Goal: Transaction & Acquisition: Purchase product/service

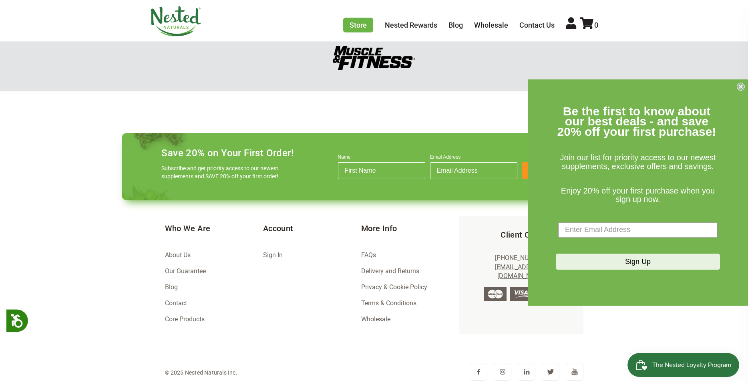
scroll to position [1103, 0]
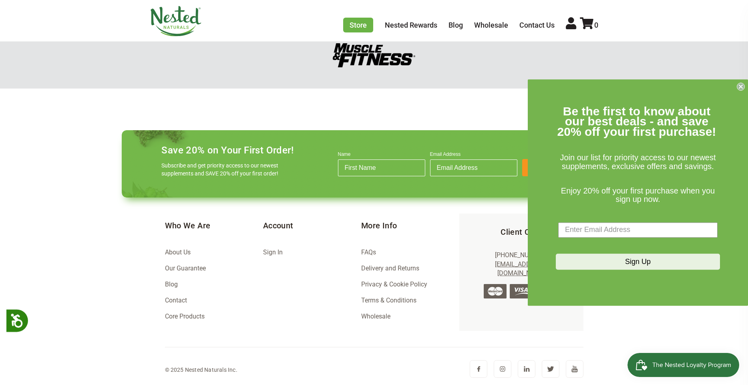
click at [520, 367] on img at bounding box center [527, 369] width 18 height 18
click at [195, 22] on img at bounding box center [176, 21] width 52 height 30
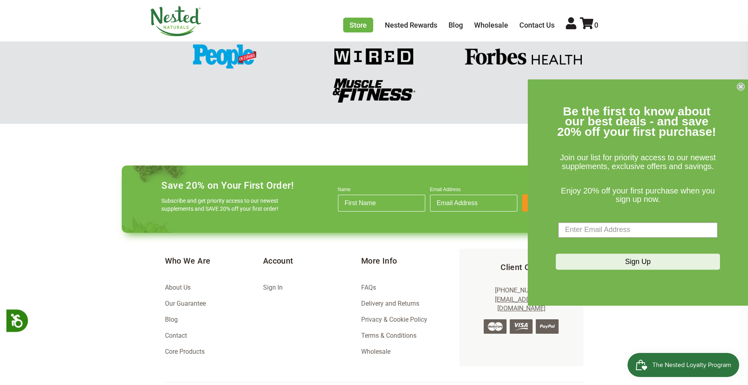
scroll to position [1116, 0]
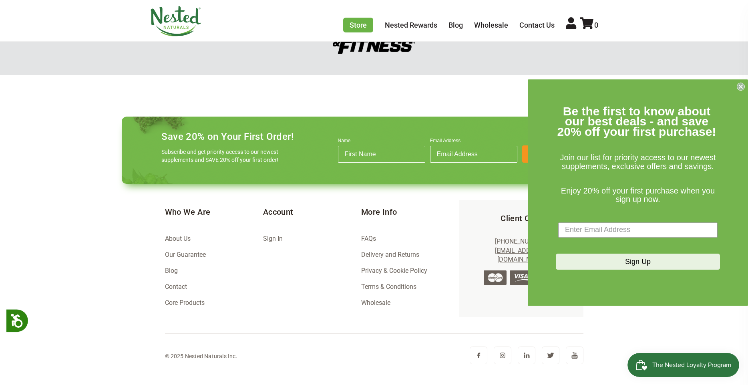
click at [480, 360] on img at bounding box center [479, 356] width 18 height 18
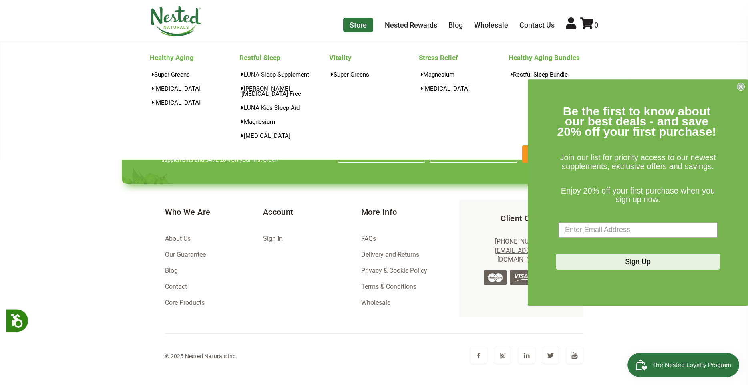
click at [363, 28] on link "Store" at bounding box center [358, 25] width 30 height 15
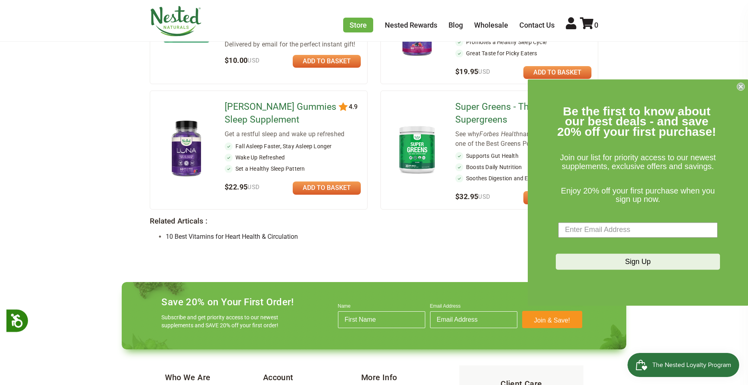
scroll to position [764, 0]
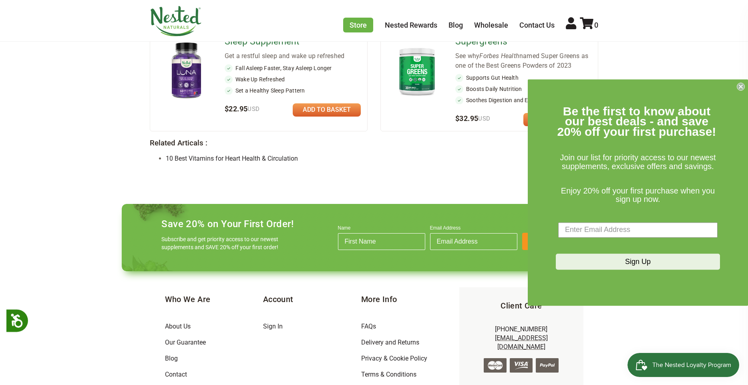
click at [740, 86] on circle "Close dialog" at bounding box center [742, 87] width 8 height 8
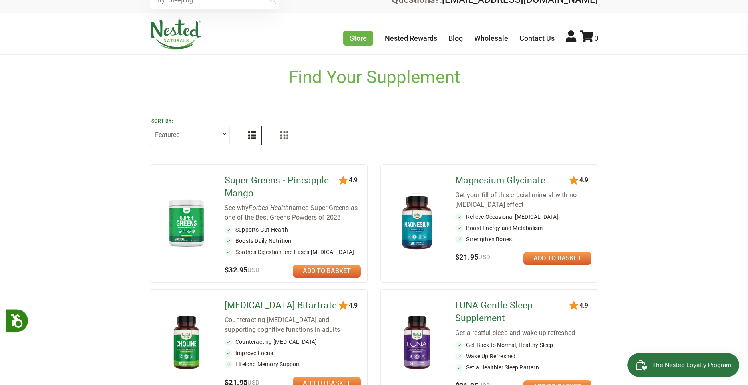
scroll to position [0, 0]
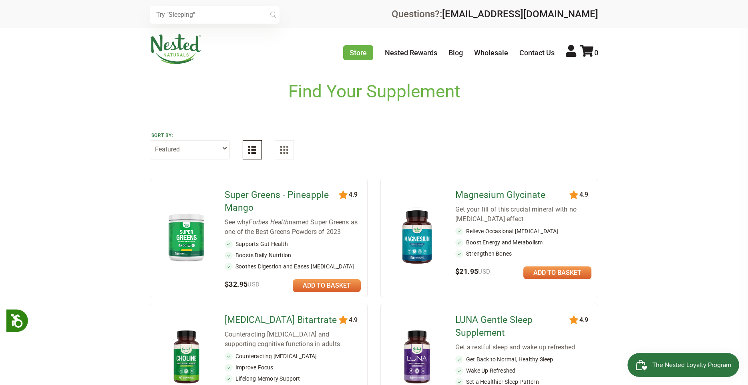
click at [179, 150] on select "Featured Highest Rated Best-Selling Alphabetically Newest First" at bounding box center [190, 149] width 80 height 19
click at [282, 150] on img at bounding box center [284, 150] width 8 height 8
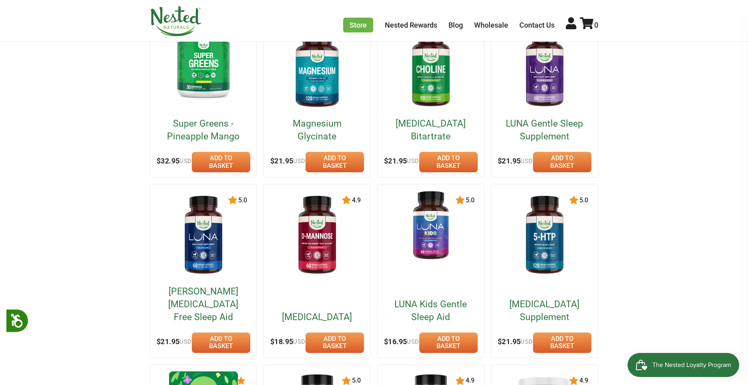
scroll to position [58, 0]
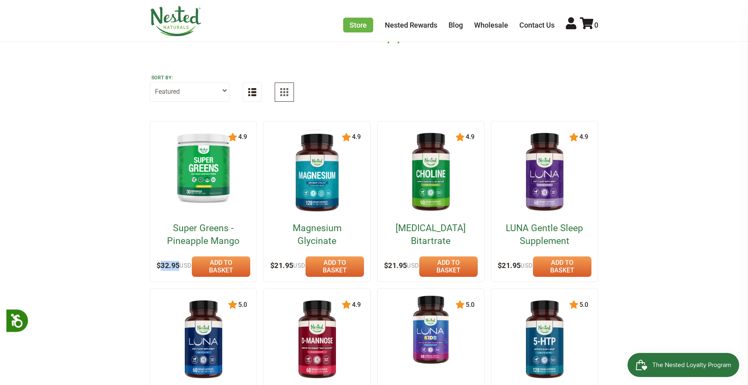
drag, startPoint x: 169, startPoint y: 262, endPoint x: 184, endPoint y: 259, distance: 15.5
click at [184, 261] on span "$32.95 USD" at bounding box center [174, 265] width 35 height 8
copy span "32.95"
drag, startPoint x: 280, startPoint y: 259, endPoint x: 300, endPoint y: 261, distance: 19.7
click at [300, 261] on div "$21.95 USD" at bounding box center [287, 266] width 35 height 10
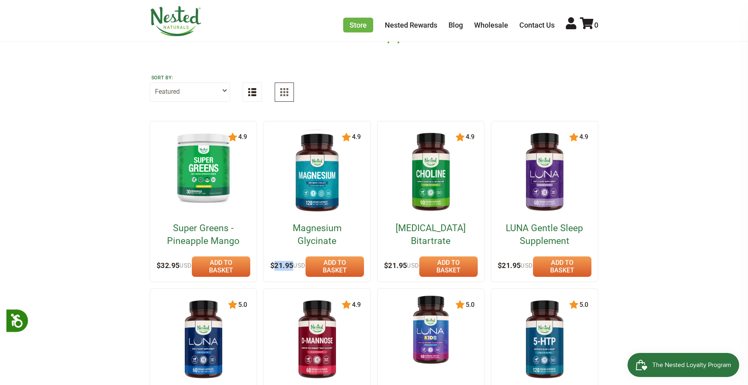
copy span "21.95"
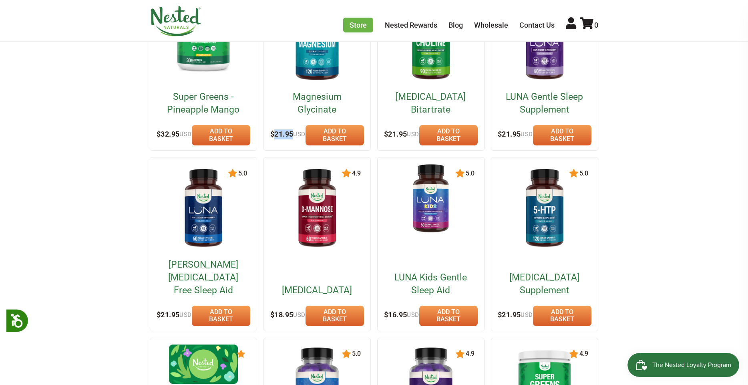
scroll to position [247, 0]
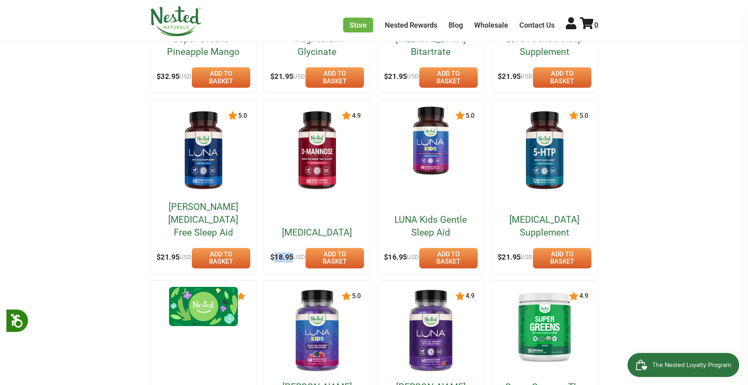
drag, startPoint x: 281, startPoint y: 240, endPoint x: 300, endPoint y: 240, distance: 19.2
click at [300, 252] on div "$18.95 USD" at bounding box center [287, 257] width 35 height 10
copy span "18.95"
drag, startPoint x: 393, startPoint y: 238, endPoint x: 411, endPoint y: 239, distance: 18.4
click at [411, 253] on span "$16.95 USD" at bounding box center [401, 257] width 35 height 8
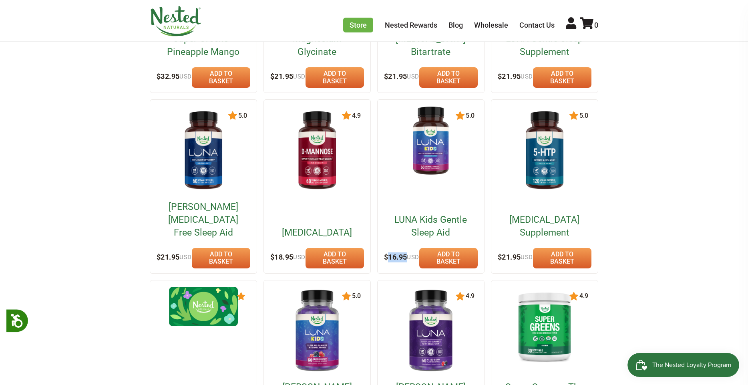
copy span "16.95"
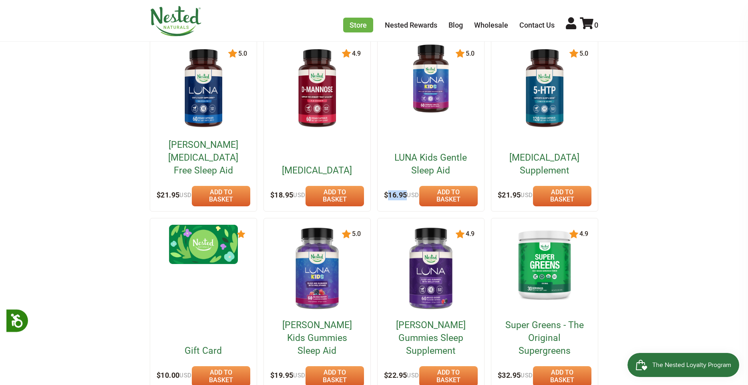
scroll to position [351, 0]
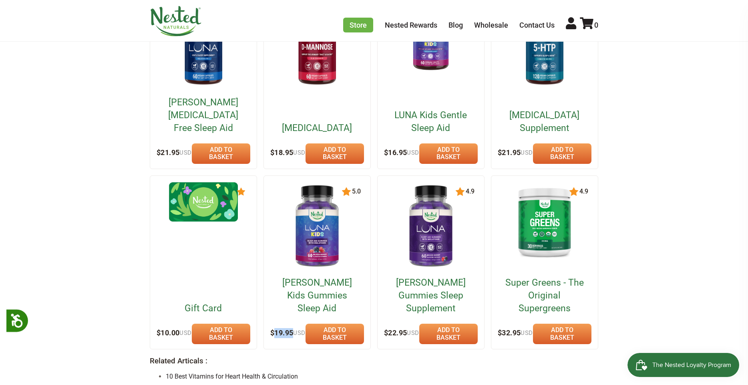
copy span "19.95"
drag, startPoint x: 279, startPoint y: 315, endPoint x: 298, endPoint y: 317, distance: 18.9
click at [298, 329] on span "$19.95 USD" at bounding box center [287, 333] width 35 height 8
drag, startPoint x: 393, startPoint y: 317, endPoint x: 412, endPoint y: 314, distance: 18.7
click at [413, 329] on span "$22.95 USD" at bounding box center [401, 333] width 35 height 8
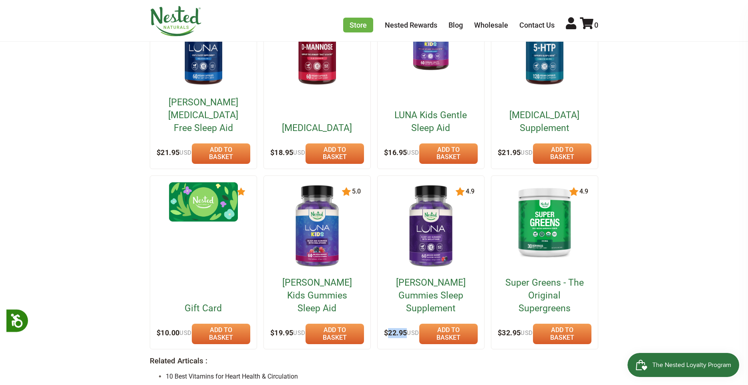
copy span "22.95"
drag, startPoint x: 508, startPoint y: 317, endPoint x: 526, endPoint y: 316, distance: 17.6
click at [526, 329] on span "$32.95 USD" at bounding box center [515, 333] width 35 height 8
copy span "32.95"
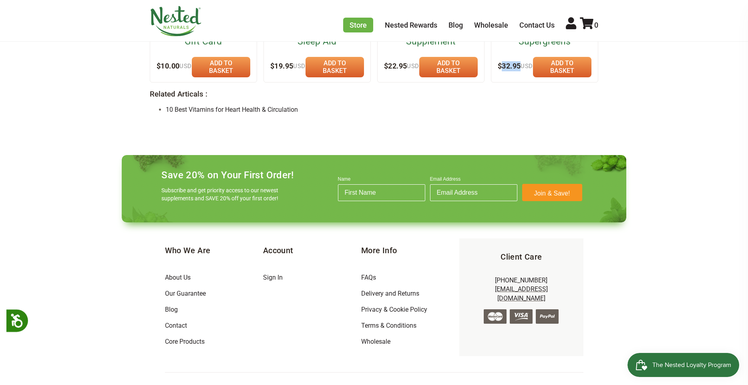
scroll to position [633, 0]
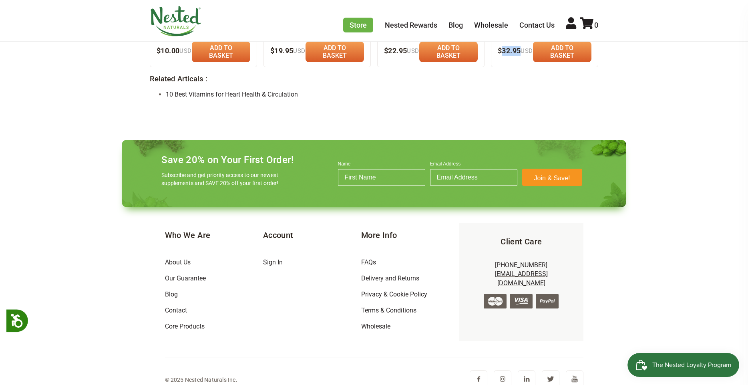
click at [504, 371] on img at bounding box center [503, 379] width 18 height 18
